Goal: Use online tool/utility: Utilize a website feature to perform a specific function

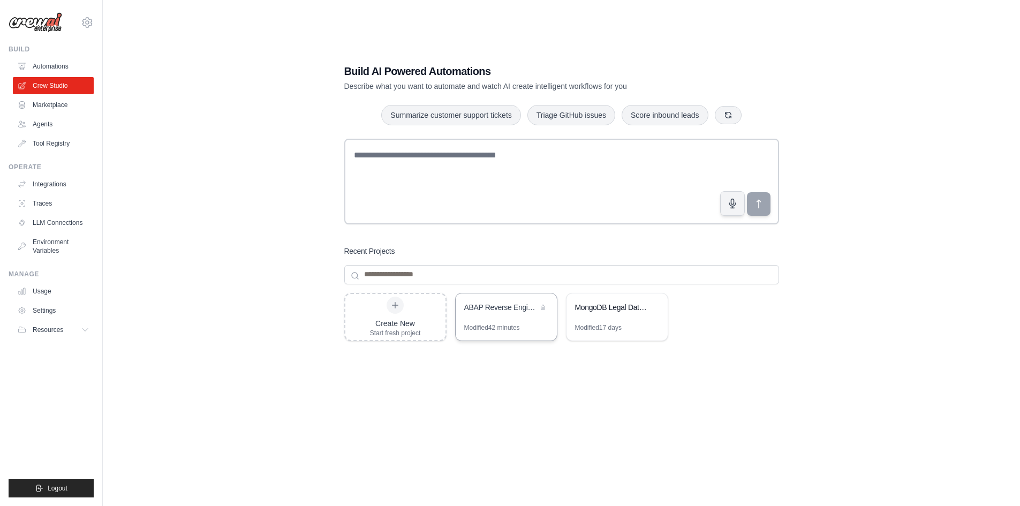
click at [518, 336] on div "Modified 42 minutes" at bounding box center [506, 331] width 101 height 17
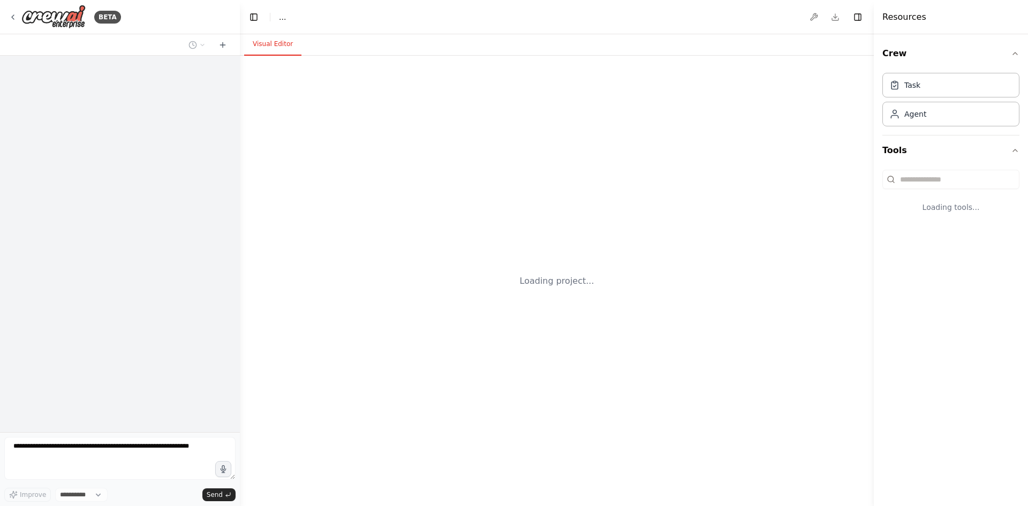
select select "****"
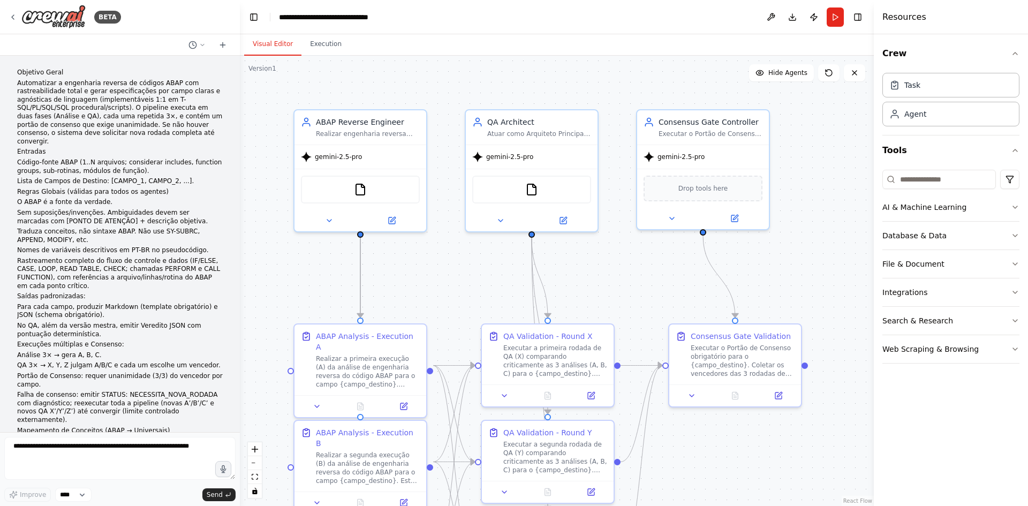
scroll to position [3339, 0]
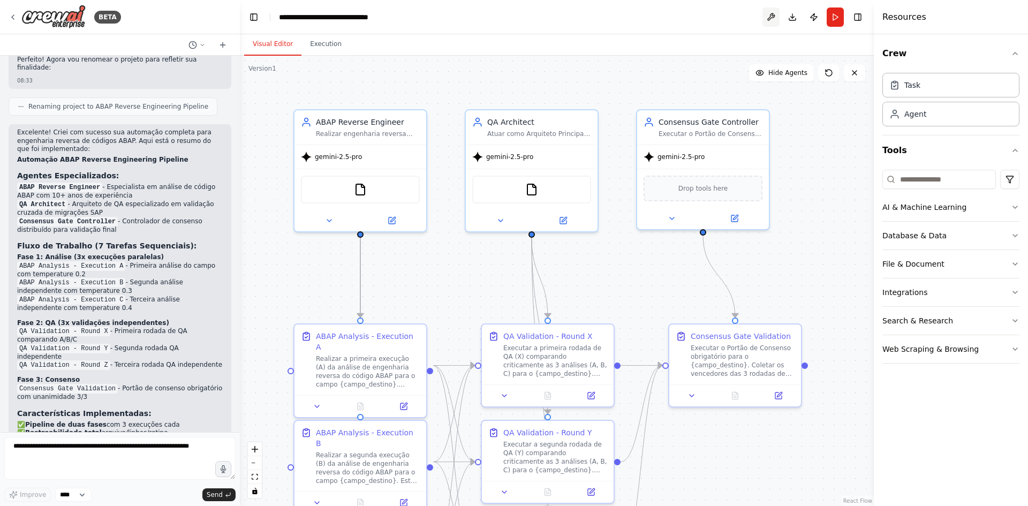
click at [765, 26] on button at bounding box center [771, 16] width 17 height 19
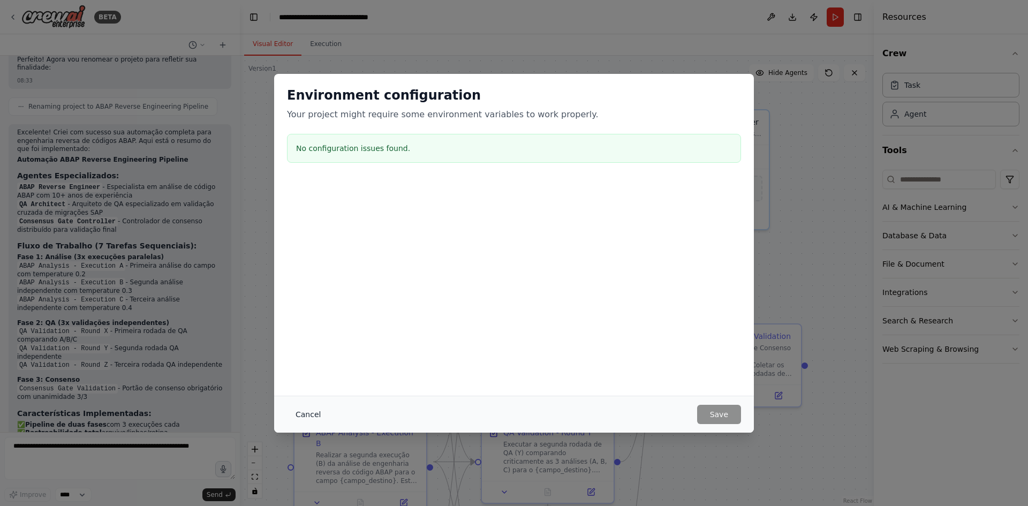
click at [314, 410] on button "Cancel" at bounding box center [308, 414] width 42 height 19
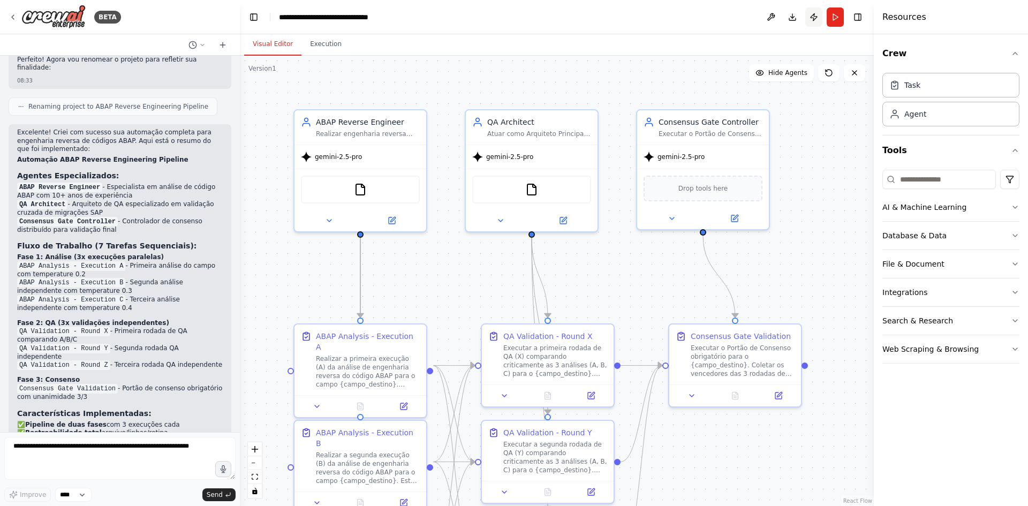
click at [813, 21] on button "Publish" at bounding box center [813, 16] width 17 height 19
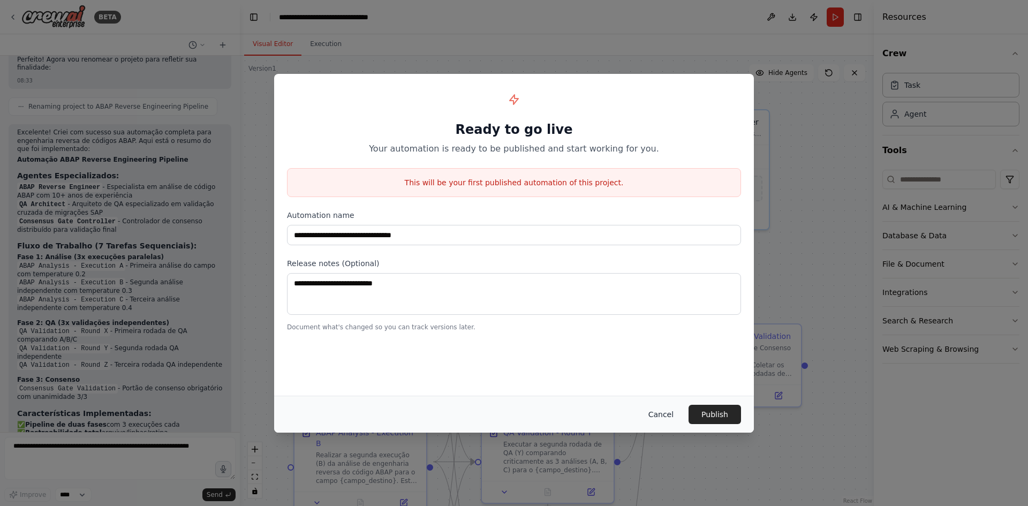
click at [653, 420] on button "Cancel" at bounding box center [661, 414] width 42 height 19
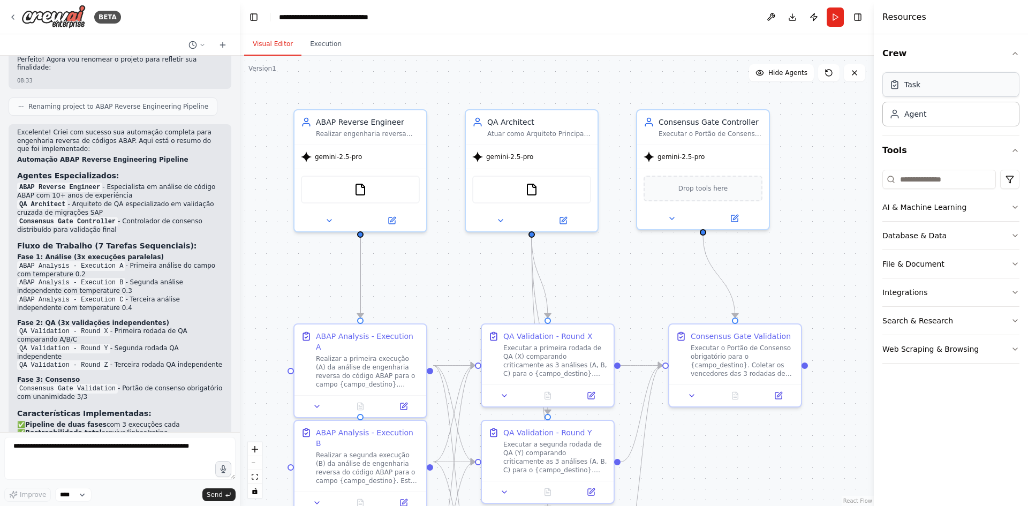
click at [964, 91] on div "Task" at bounding box center [950, 84] width 137 height 25
click at [925, 86] on div "Task" at bounding box center [950, 84] width 137 height 25
click at [934, 123] on div "Agent" at bounding box center [950, 113] width 137 height 25
click at [934, 205] on div "AI & Machine Learning" at bounding box center [924, 207] width 84 height 11
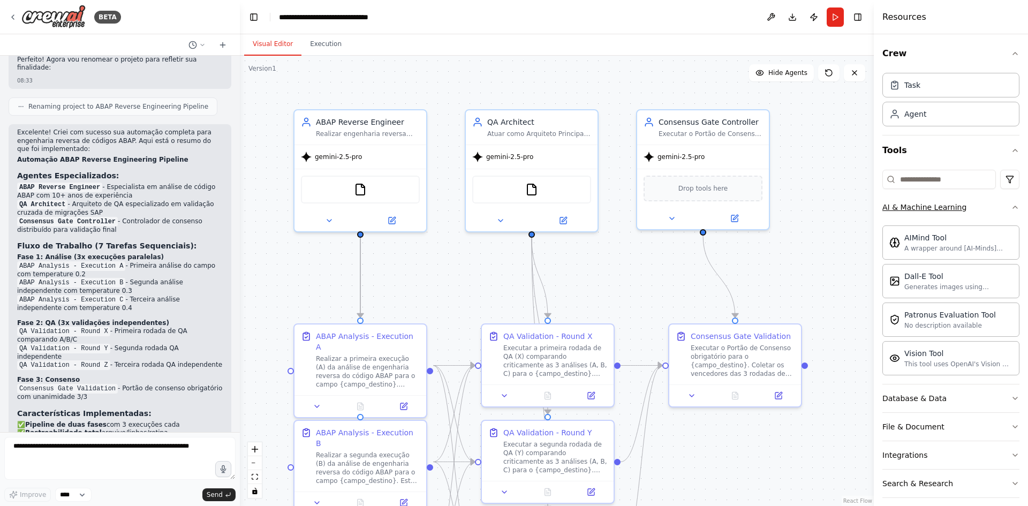
click at [934, 205] on div "AI & Machine Learning" at bounding box center [924, 207] width 84 height 11
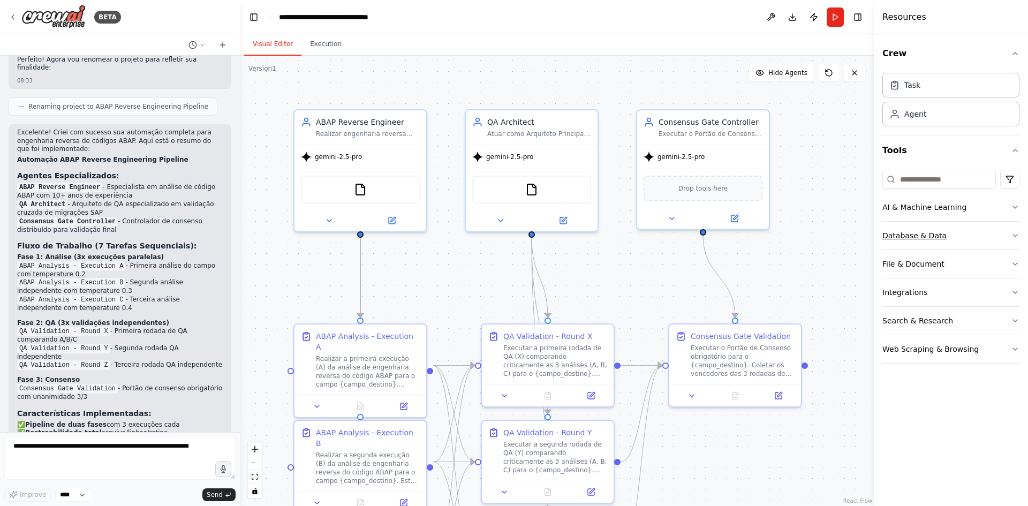
click at [933, 230] on button "Database & Data" at bounding box center [950, 236] width 137 height 28
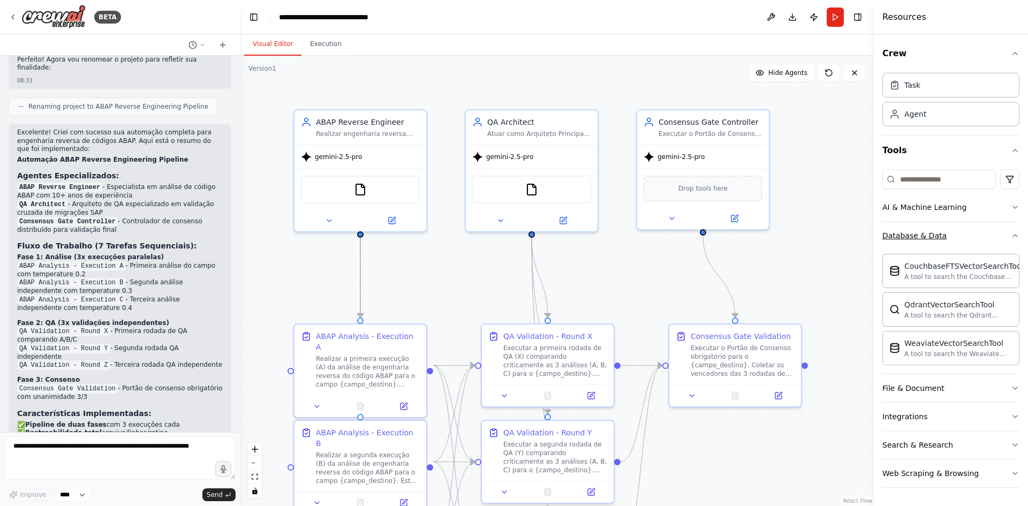
click at [933, 230] on button "Database & Data" at bounding box center [950, 236] width 137 height 28
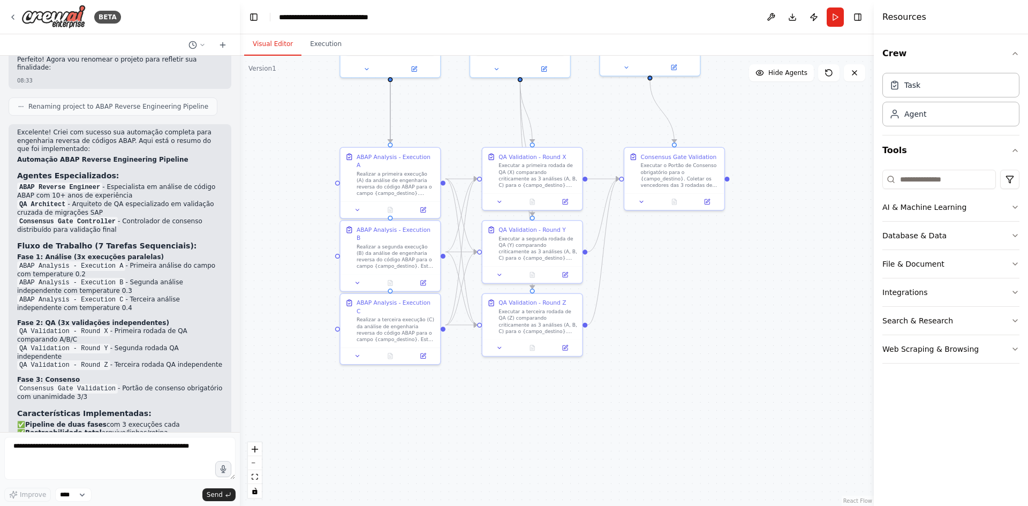
drag, startPoint x: 731, startPoint y: 407, endPoint x: 685, endPoint y: 254, distance: 159.8
click at [685, 254] on div ".deletable-edge-delete-btn { width: 20px; height: 20px; border: 0px solid #ffff…" at bounding box center [557, 281] width 634 height 450
click at [803, 71] on span "Hide Agents" at bounding box center [787, 73] width 39 height 9
click at [803, 71] on span "Show Agents" at bounding box center [787, 73] width 42 height 9
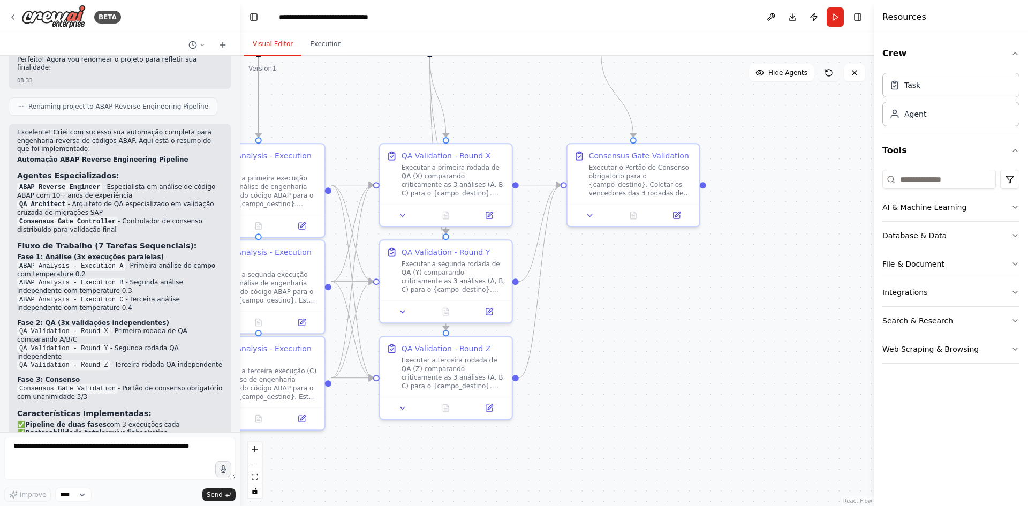
click at [833, 76] on icon at bounding box center [829, 73] width 9 height 9
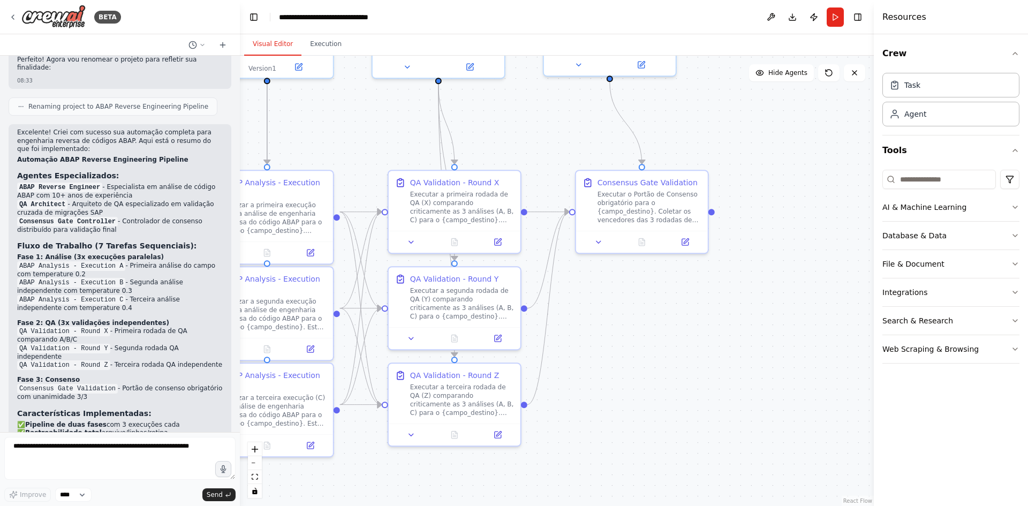
drag, startPoint x: 764, startPoint y: 217, endPoint x: 822, endPoint y: 306, distance: 106.8
click at [820, 306] on div ".deletable-edge-delete-btn { width: 20px; height: 20px; border: 0px solid #ffff…" at bounding box center [557, 281] width 634 height 450
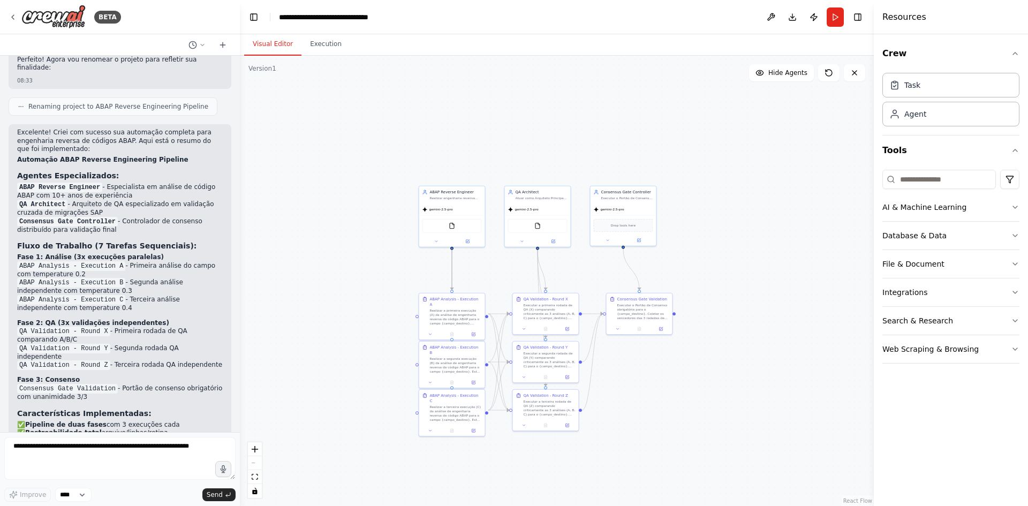
drag, startPoint x: 397, startPoint y: 147, endPoint x: 313, endPoint y: 141, distance: 84.3
click at [313, 144] on div ".deletable-edge-delete-btn { width: 20px; height: 20px; border: 0px solid #ffff…" at bounding box center [557, 281] width 634 height 450
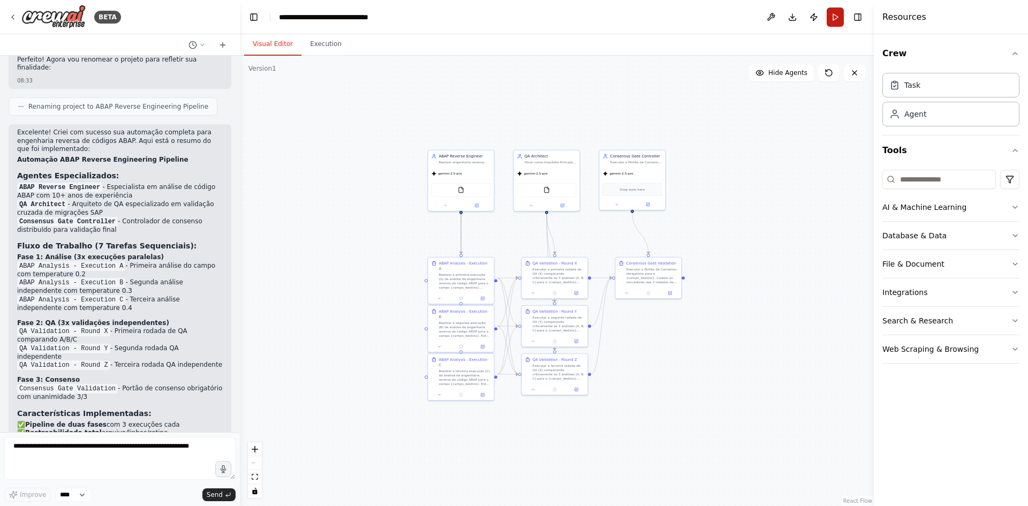
click at [832, 19] on button "Run" at bounding box center [835, 16] width 17 height 19
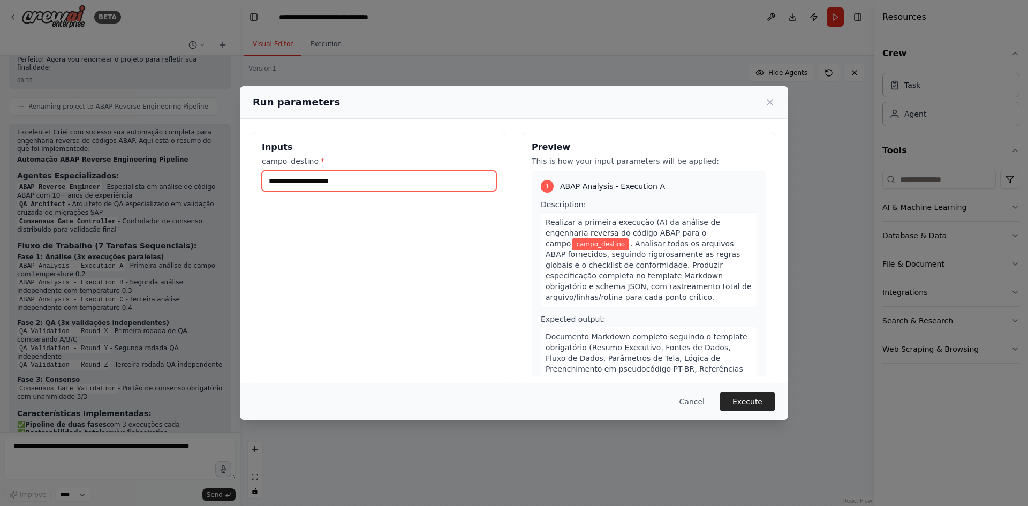
click at [334, 183] on input "campo_destino *" at bounding box center [379, 181] width 235 height 20
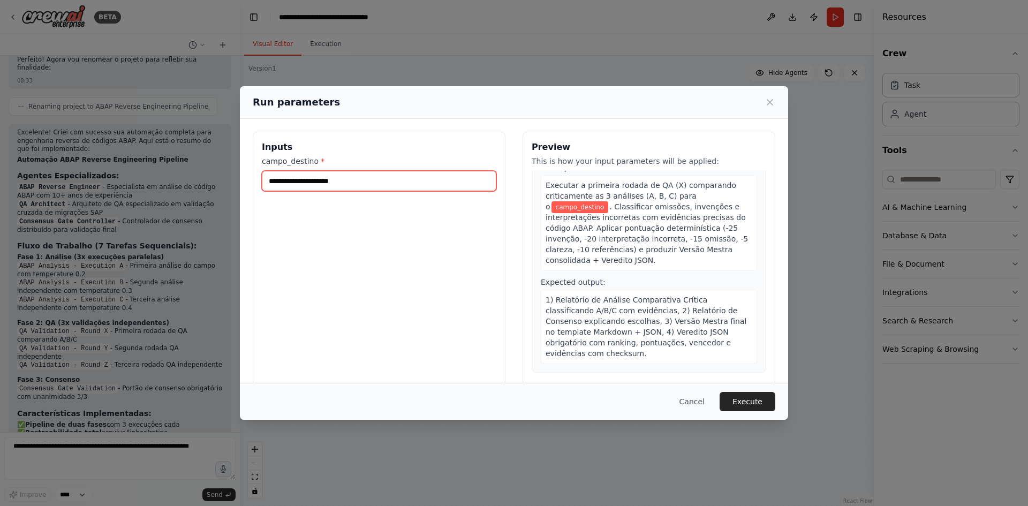
scroll to position [803, 0]
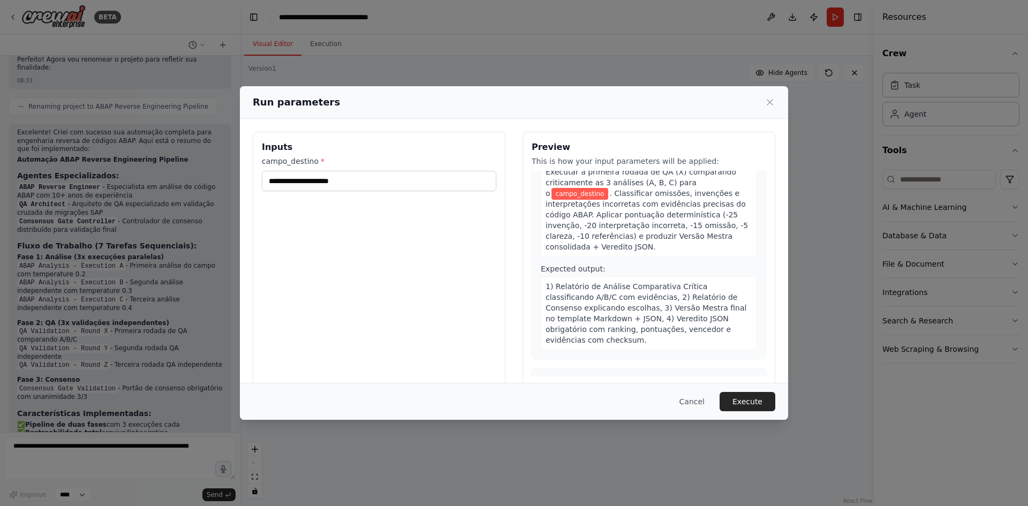
click at [719, 34] on div "Run parameters Inputs campo_destino * Preview This is how your input parameters…" at bounding box center [514, 253] width 1028 height 506
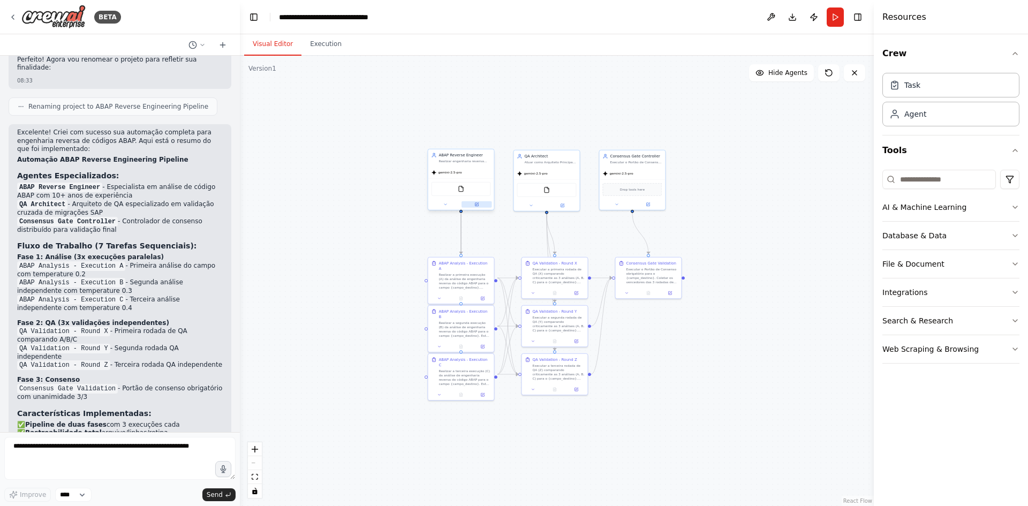
click at [472, 205] on button at bounding box center [477, 204] width 31 height 6
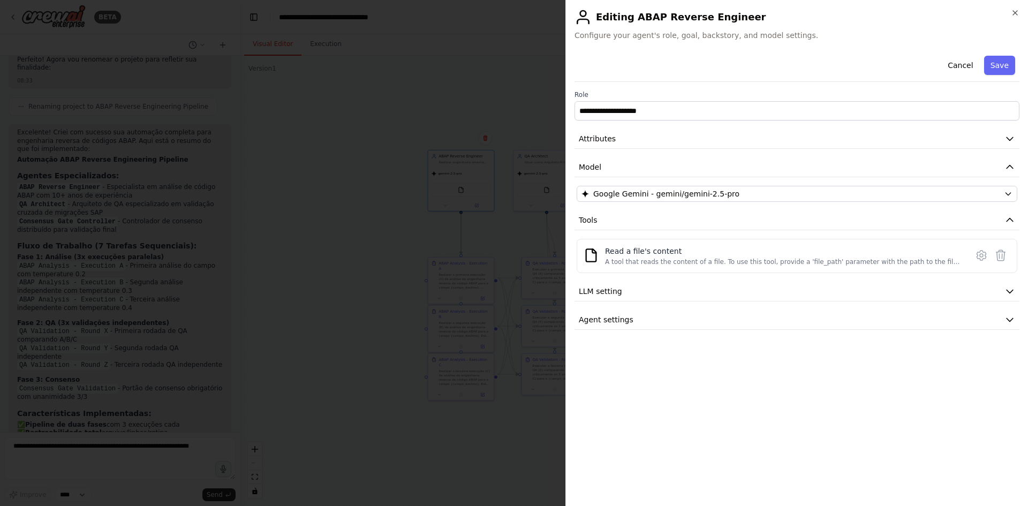
click at [462, 222] on div at bounding box center [514, 253] width 1028 height 506
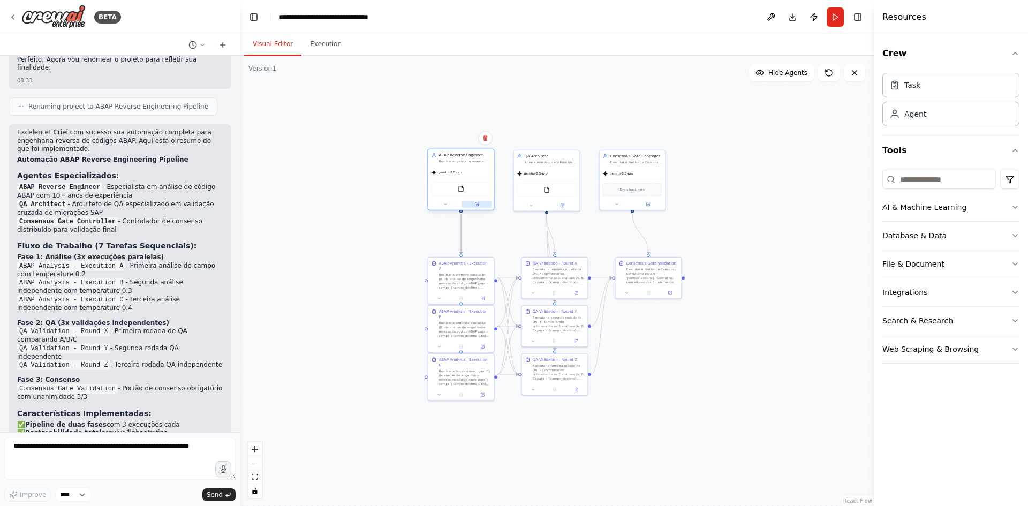
click at [478, 207] on button at bounding box center [477, 204] width 31 height 6
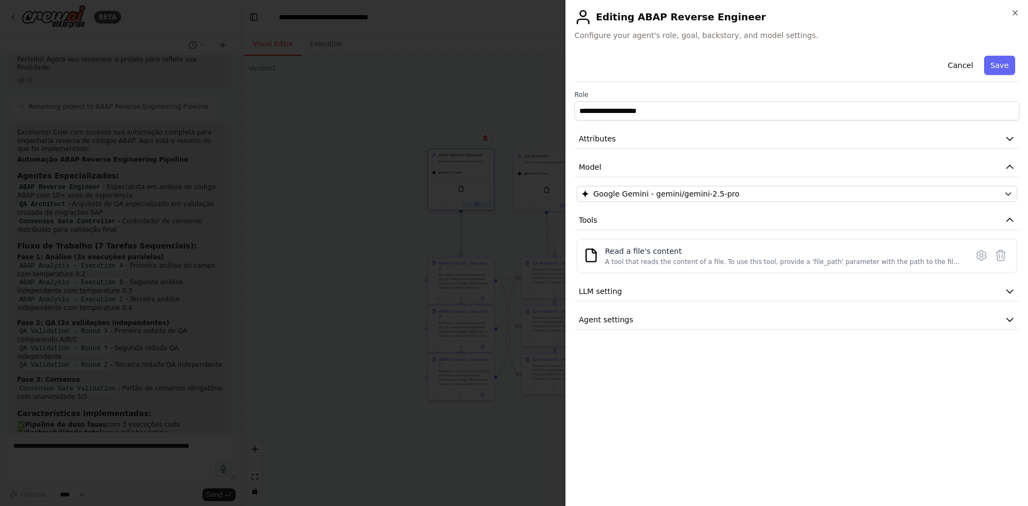
click at [478, 207] on div at bounding box center [514, 253] width 1028 height 506
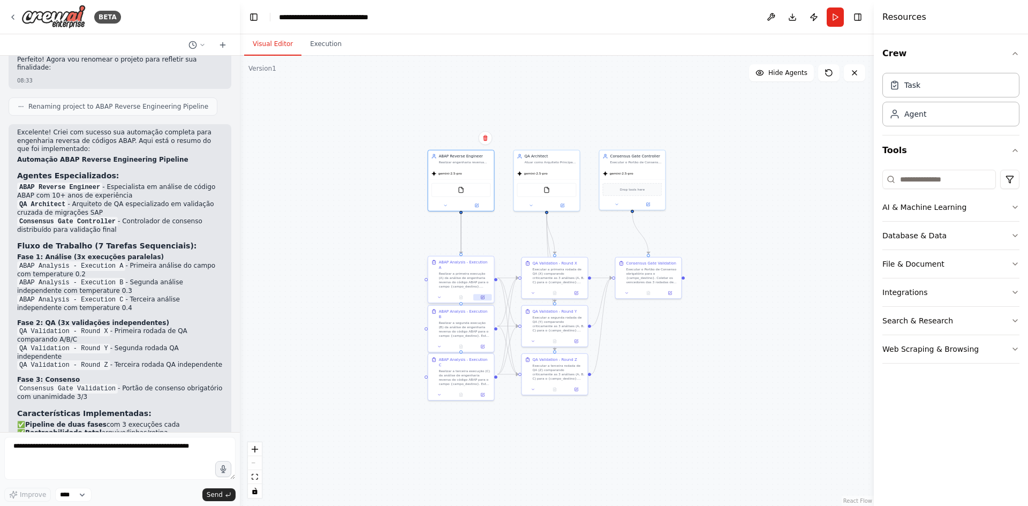
click at [481, 295] on icon at bounding box center [482, 297] width 4 height 4
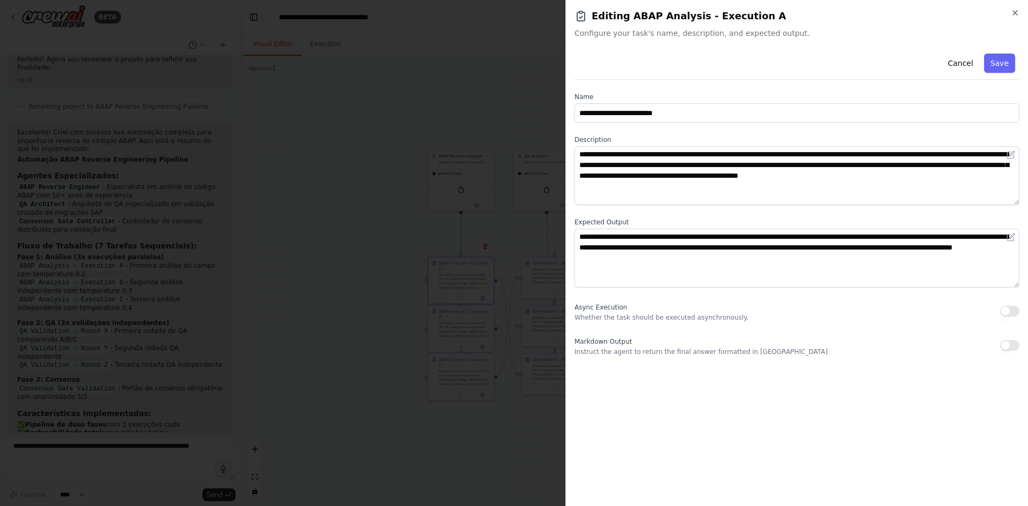
click at [457, 276] on div at bounding box center [514, 253] width 1028 height 506
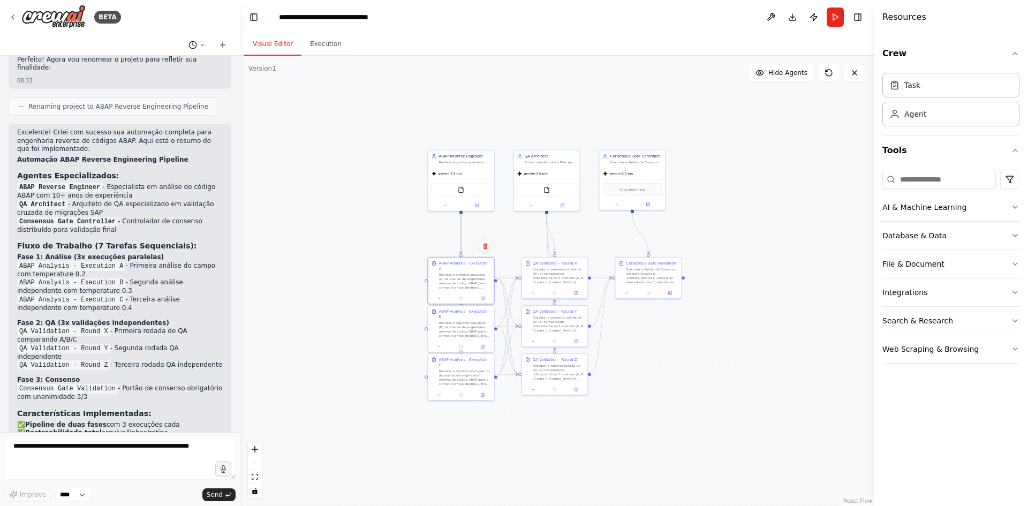
click at [198, 48] on button at bounding box center [197, 45] width 26 height 13
click at [227, 16] on div at bounding box center [120, 253] width 240 height 506
click at [862, 501] on link "React Flow" at bounding box center [857, 501] width 29 height 6
